Goal: Task Accomplishment & Management: Manage account settings

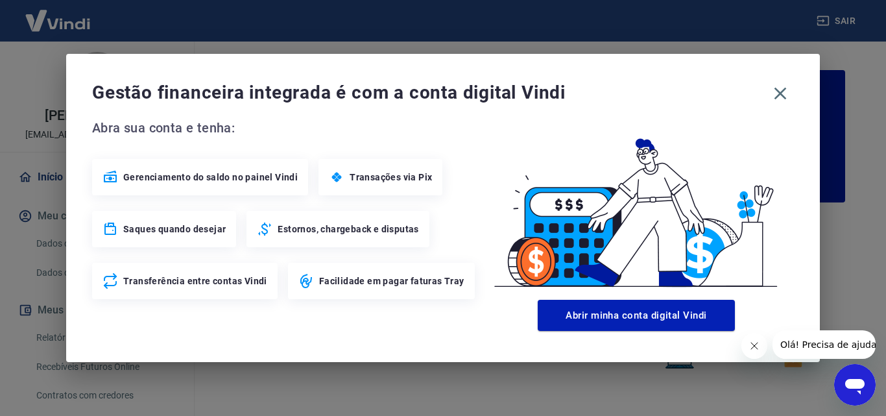
click at [798, 101] on div "Gestão financeira integrada é com a conta digital Vindi Abra sua conta e tenha:…" at bounding box center [443, 208] width 754 height 308
click at [777, 95] on icon "button" at bounding box center [780, 93] width 21 height 21
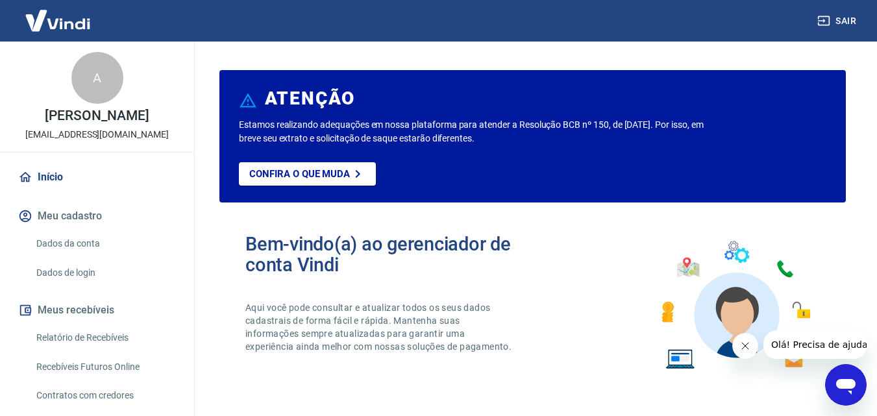
click at [70, 13] on img at bounding box center [58, 21] width 84 height 40
click at [69, 25] on img at bounding box center [58, 21] width 84 height 40
click at [74, 18] on img at bounding box center [58, 21] width 84 height 40
click at [43, 173] on link "Início" at bounding box center [97, 177] width 163 height 29
click at [28, 175] on icon at bounding box center [25, 177] width 12 height 10
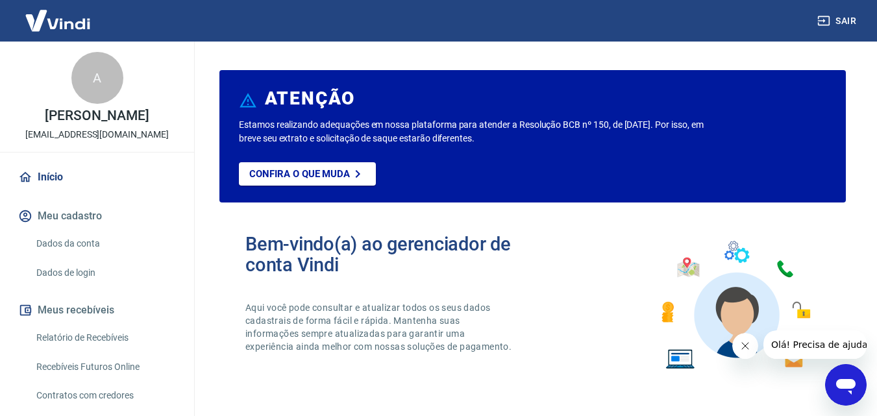
drag, startPoint x: 43, startPoint y: 149, endPoint x: 511, endPoint y: 323, distance: 499.2
click at [511, 323] on p "Aqui você pode consultar e atualizar todos os seus dados cadastrais de forma fá…" at bounding box center [379, 327] width 269 height 52
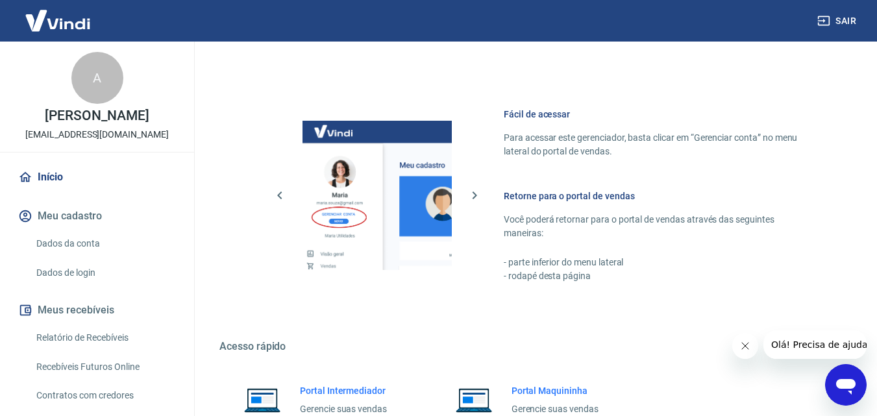
scroll to position [324, 0]
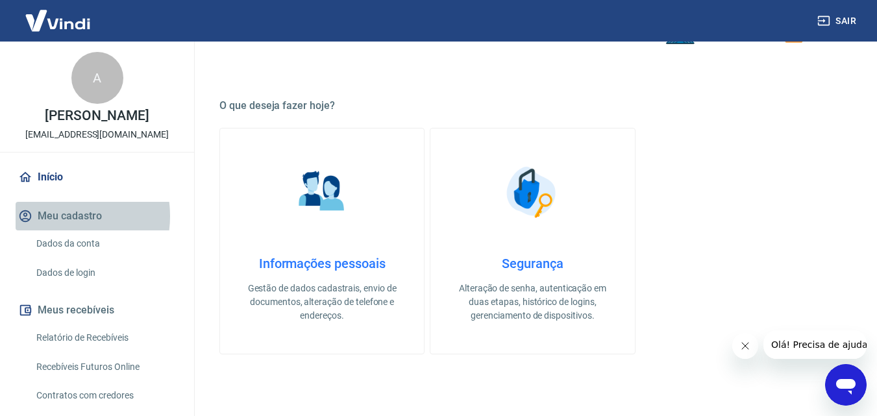
click at [55, 216] on button "Meu cadastro" at bounding box center [97, 216] width 163 height 29
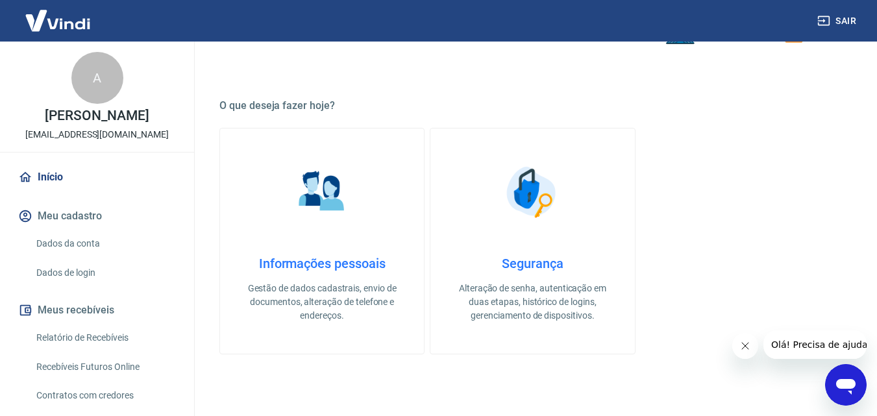
click at [71, 309] on button "Meus recebíveis" at bounding box center [97, 310] width 163 height 29
click at [53, 4] on img at bounding box center [58, 21] width 84 height 40
click at [54, 19] on img at bounding box center [58, 21] width 84 height 40
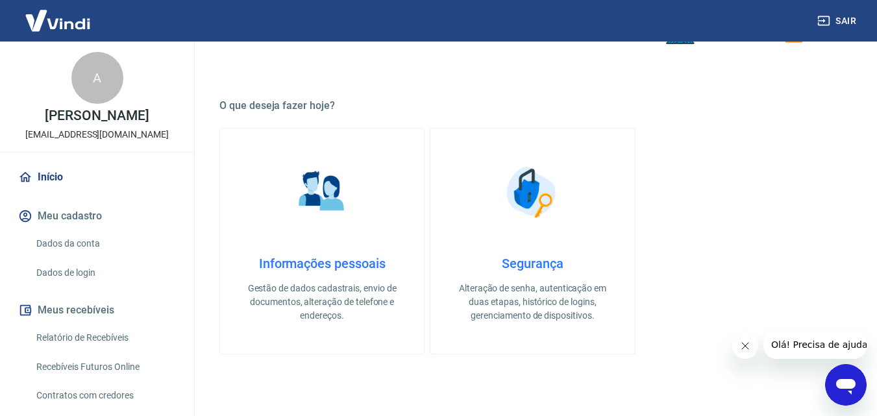
click at [53, 20] on img at bounding box center [58, 21] width 84 height 40
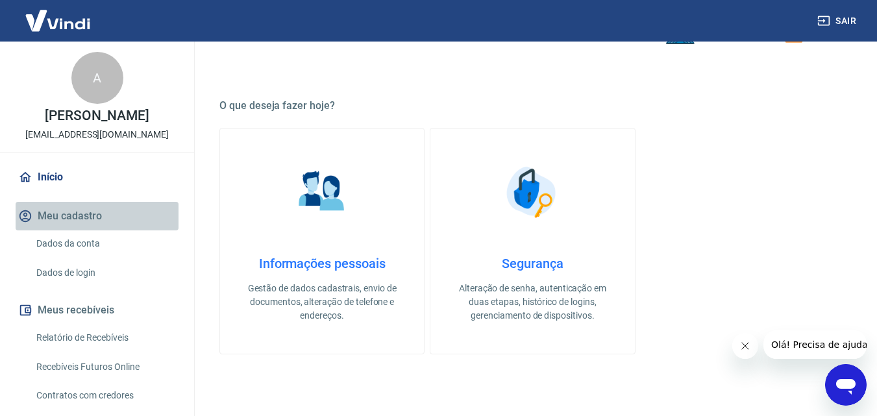
drag, startPoint x: 165, startPoint y: 227, endPoint x: 143, endPoint y: 284, distance: 60.6
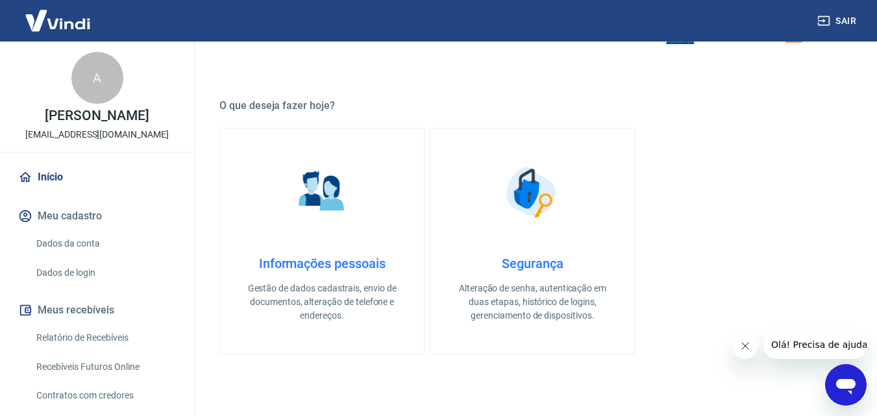
click at [838, 23] on button "Sair" at bounding box center [837, 21] width 47 height 24
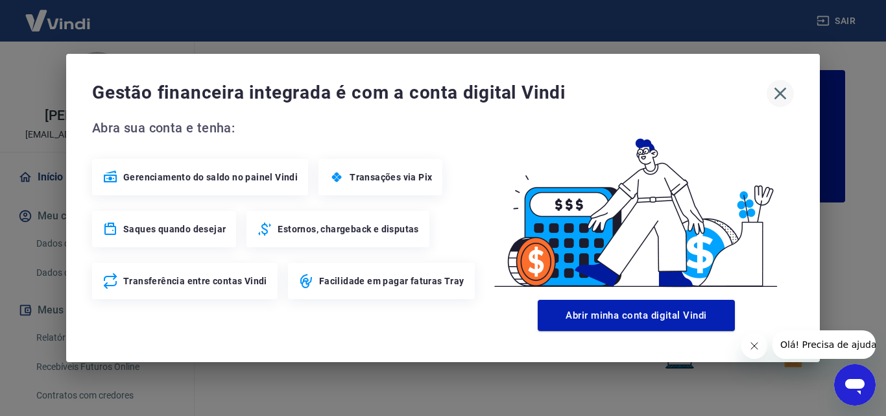
click at [769, 94] on button "button" at bounding box center [780, 93] width 27 height 27
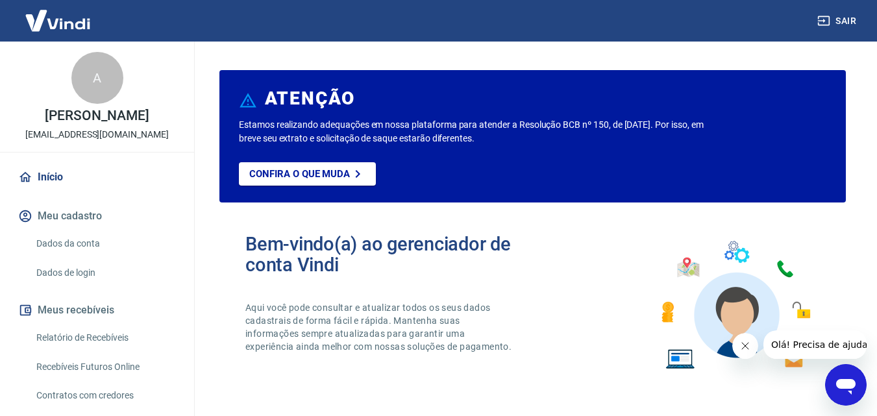
click at [49, 19] on img at bounding box center [58, 21] width 84 height 40
click at [50, 20] on img at bounding box center [58, 21] width 84 height 40
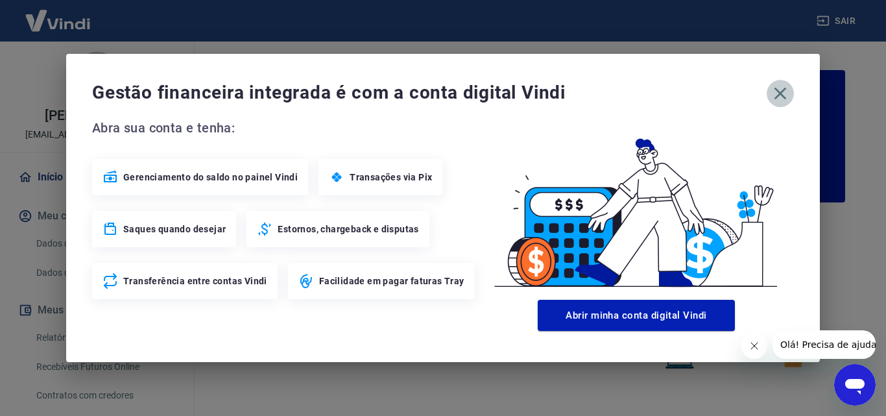
click at [782, 93] on icon "button" at bounding box center [780, 93] width 21 height 21
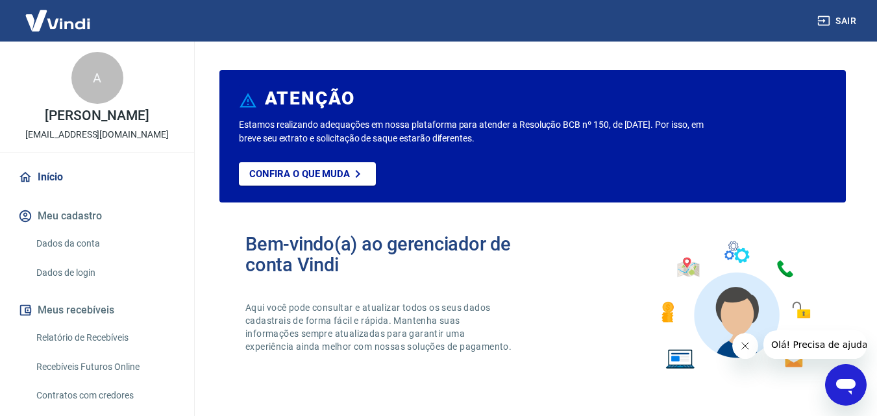
click at [48, 173] on link "Início" at bounding box center [97, 177] width 163 height 29
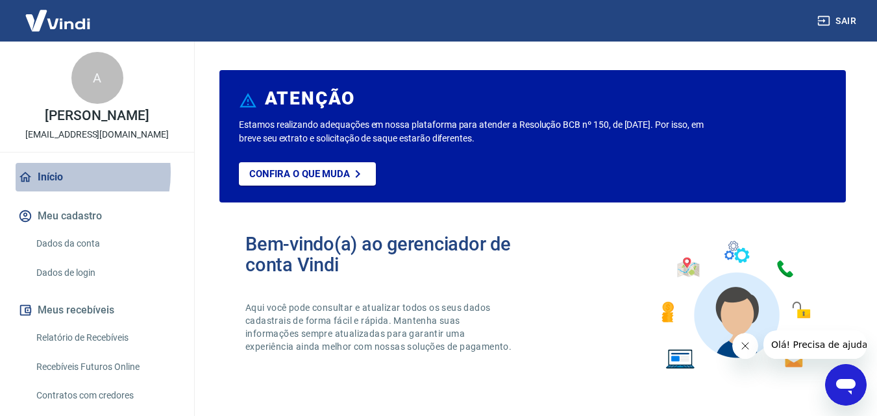
click at [48, 173] on link "Início" at bounding box center [97, 177] width 163 height 29
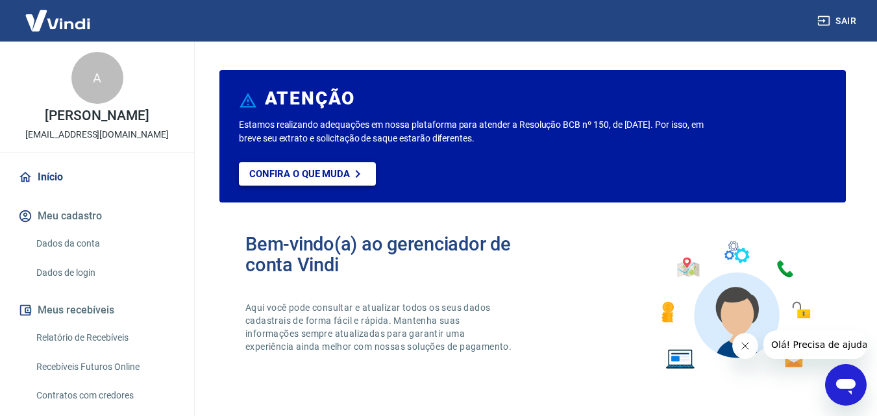
click at [283, 179] on p "Confira o que muda" at bounding box center [299, 174] width 101 height 12
click at [73, 275] on link "Dados de login" at bounding box center [104, 273] width 147 height 27
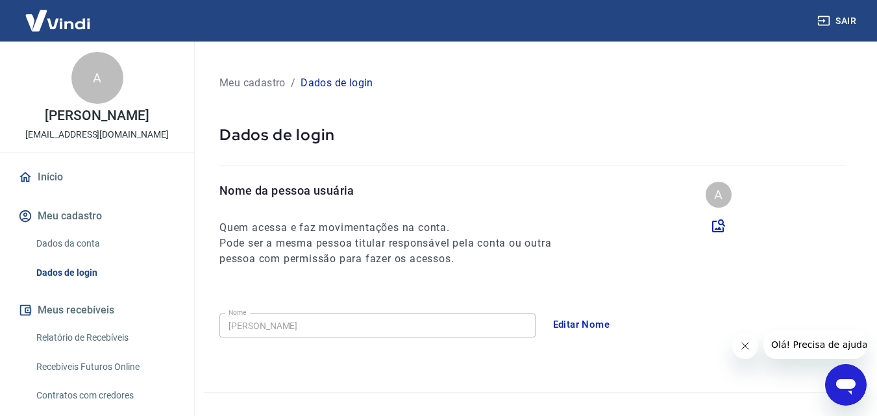
click at [90, 337] on link "Relatório de Recebíveis" at bounding box center [104, 337] width 147 height 27
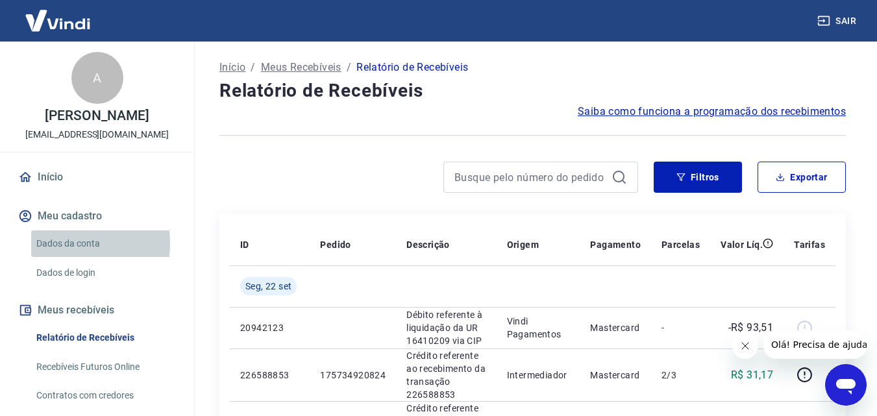
click at [55, 243] on link "Dados da conta" at bounding box center [104, 243] width 147 height 27
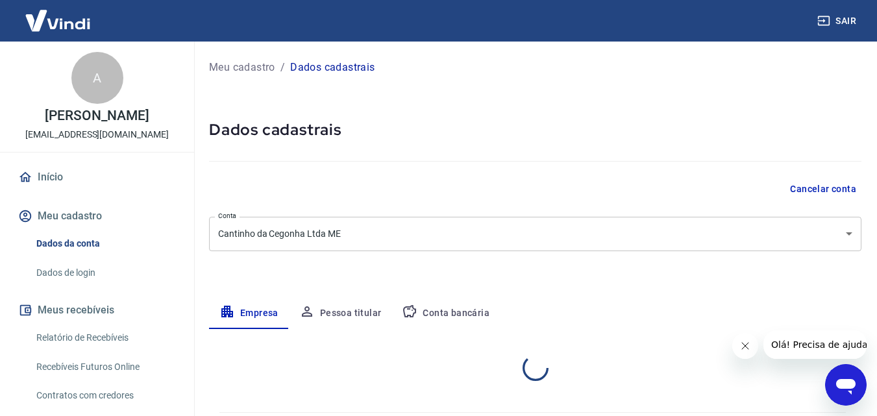
select select "MG"
click at [62, 217] on button "Meu cadastro" at bounding box center [97, 216] width 163 height 29
click at [36, 176] on link "Início" at bounding box center [97, 177] width 163 height 29
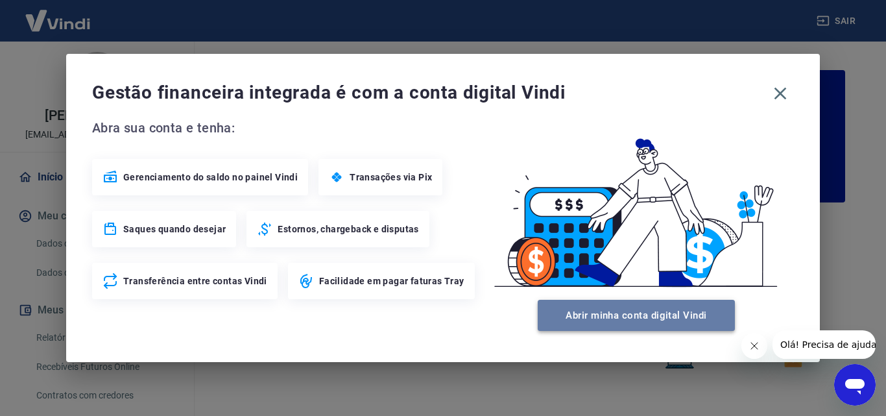
click at [663, 314] on button "Abrir minha conta digital Vindi" at bounding box center [636, 315] width 197 height 31
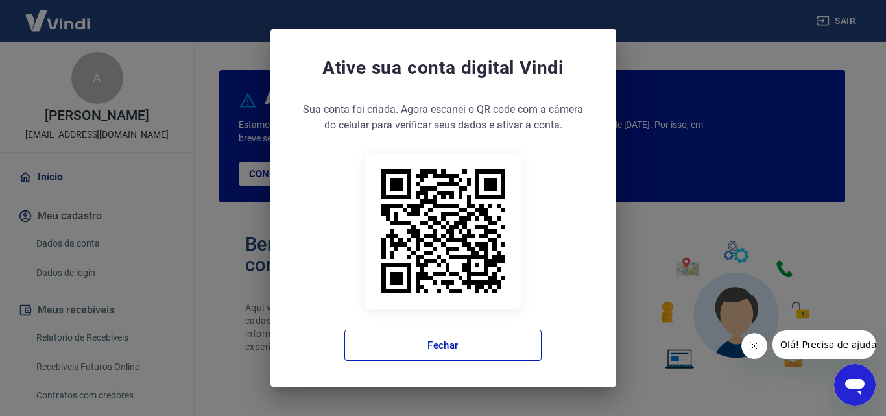
click at [688, 101] on div "Ative sua conta digital Vindi Sua conta foi criada. Agora clique no botão abaix…" at bounding box center [443, 208] width 886 height 416
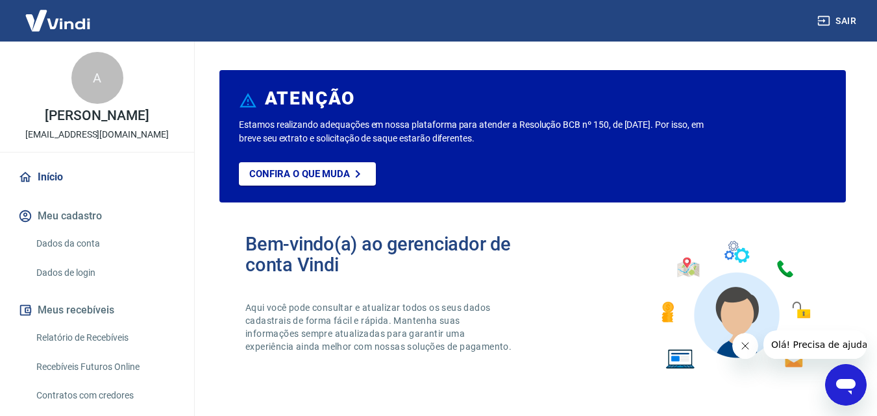
click at [688, 99] on div "ATENÇÃO" at bounding box center [532, 100] width 587 height 35
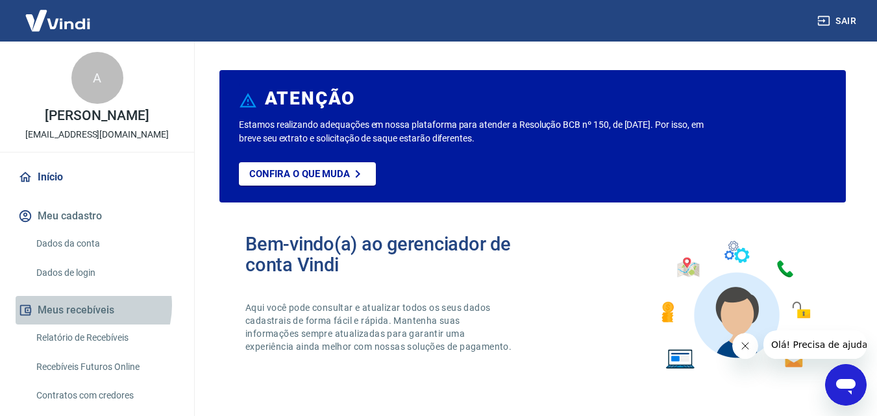
click at [81, 304] on button "Meus recebíveis" at bounding box center [97, 310] width 163 height 29
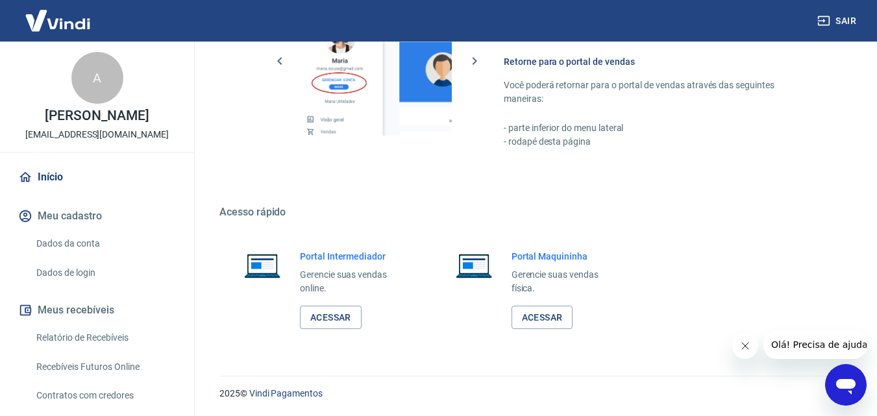
click at [91, 121] on p "[PERSON_NAME] [PERSON_NAME]" at bounding box center [97, 116] width 104 height 14
click at [102, 75] on div "A" at bounding box center [97, 78] width 52 height 52
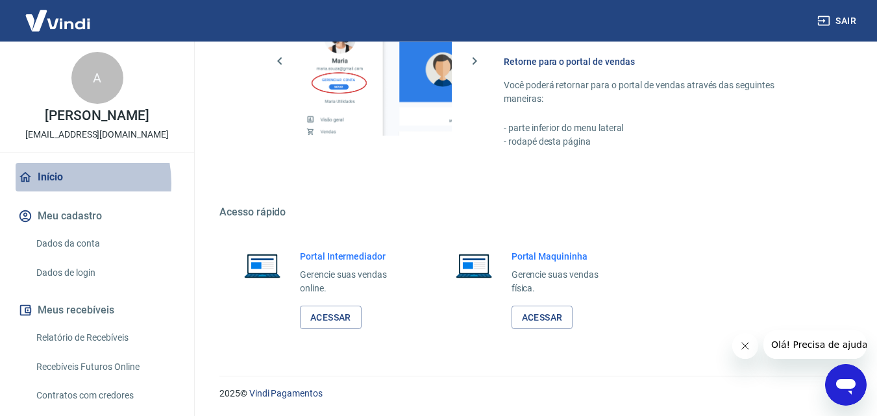
click at [56, 183] on link "Início" at bounding box center [97, 177] width 163 height 29
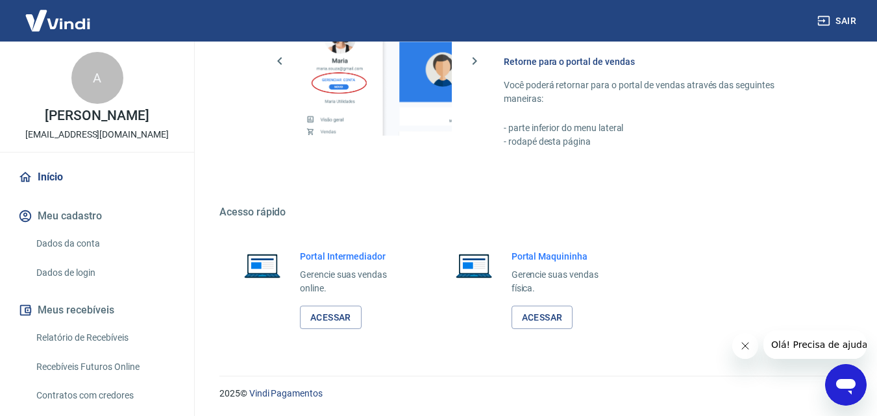
click at [52, 175] on link "Início" at bounding box center [97, 177] width 163 height 29
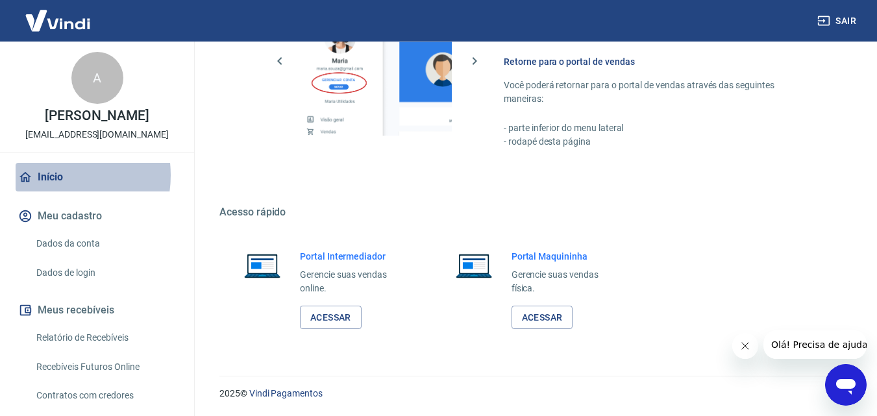
click at [52, 175] on link "Início" at bounding box center [97, 177] width 163 height 29
click at [51, 174] on link "Início" at bounding box center [97, 177] width 163 height 29
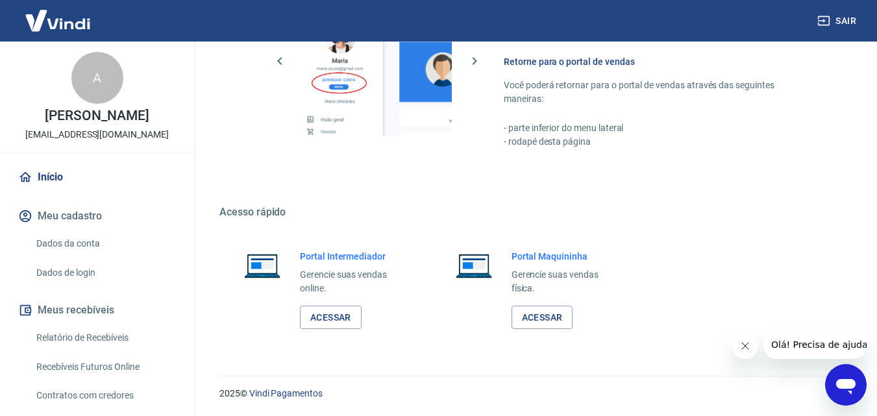
click at [51, 173] on link "Início" at bounding box center [97, 177] width 163 height 29
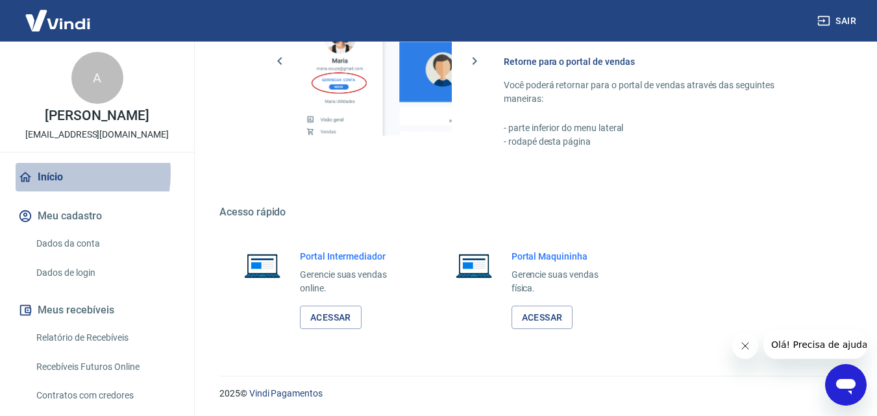
click at [53, 175] on link "Início" at bounding box center [97, 177] width 163 height 29
click at [56, 176] on link "Início" at bounding box center [97, 177] width 163 height 29
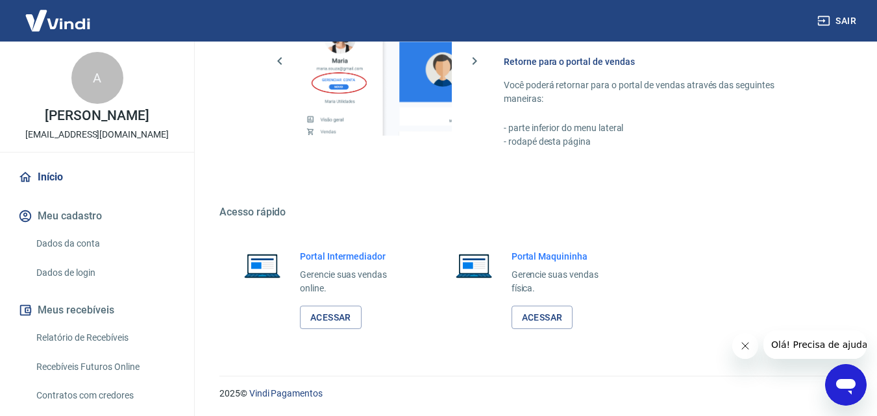
click at [56, 176] on link "Início" at bounding box center [97, 177] width 163 height 29
click at [108, 366] on link "Recebíveis Futuros Online" at bounding box center [104, 367] width 147 height 27
click at [490, 378] on div "2025 © Vindi Pagamentos" at bounding box center [532, 388] width 657 height 56
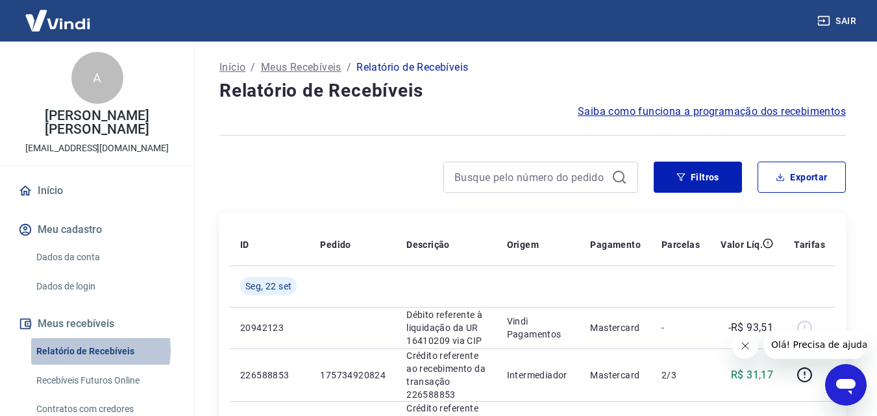
click at [90, 338] on link "Relatório de Recebíveis" at bounding box center [104, 351] width 147 height 27
